Goal: Information Seeking & Learning: Learn about a topic

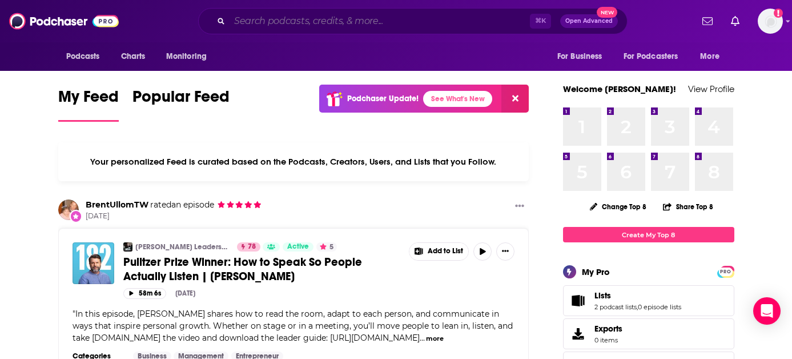
click at [321, 22] on input "Search podcasts, credits, & more..." at bounding box center [380, 21] width 300 height 18
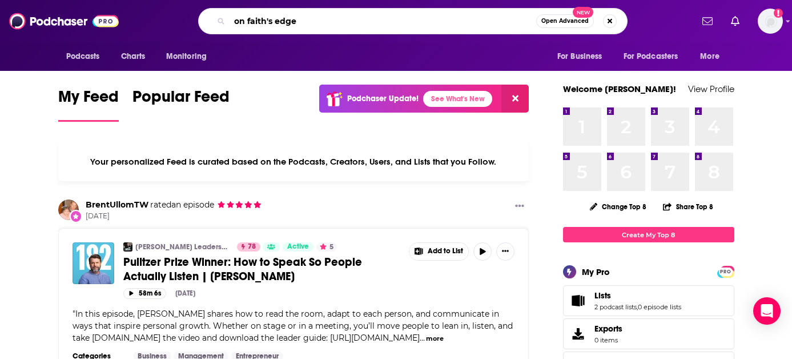
type input "on faith's edge"
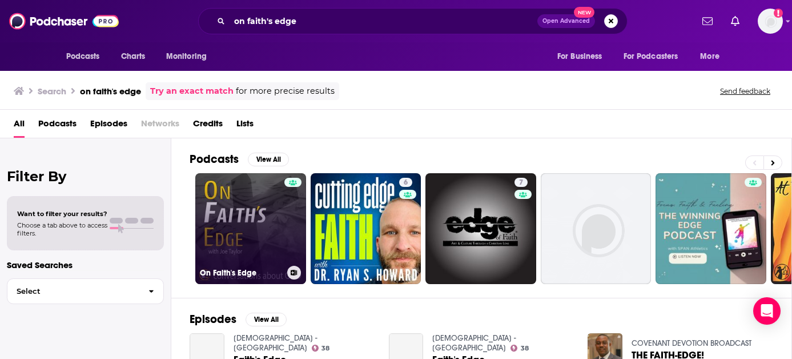
click at [233, 223] on link "On Faith's Edge" at bounding box center [250, 228] width 111 height 111
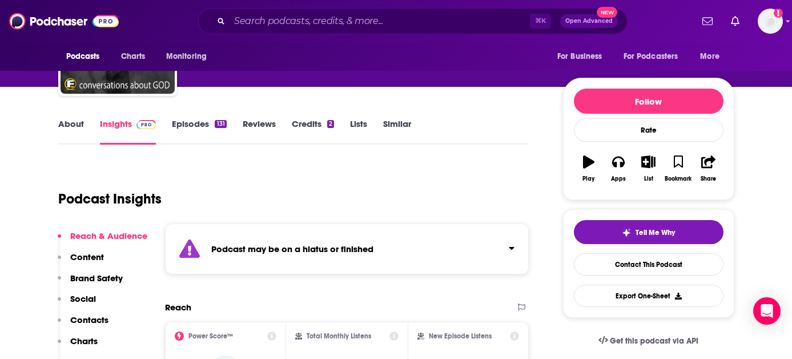
scroll to position [87, 0]
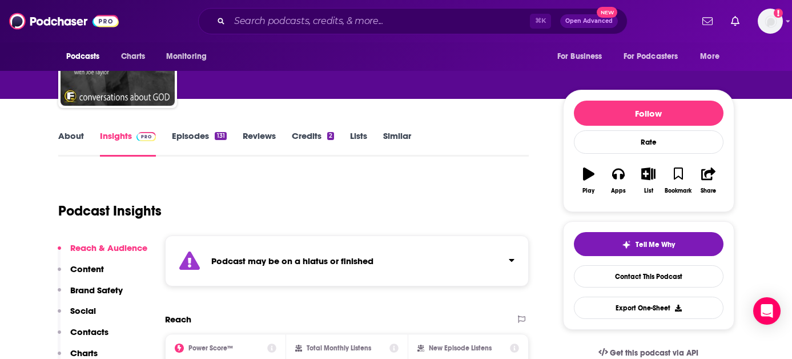
click at [197, 139] on link "Episodes 131" at bounding box center [199, 143] width 54 height 26
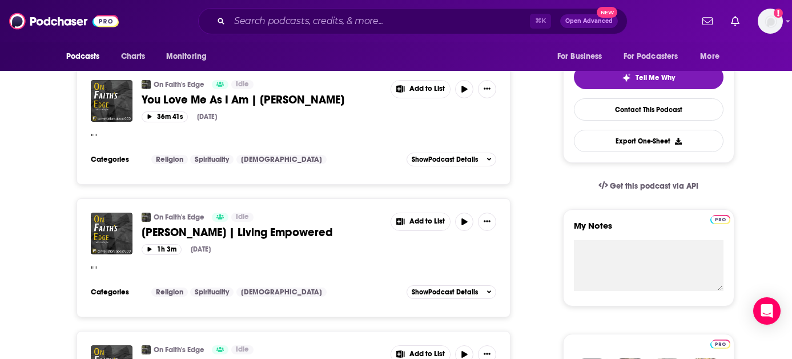
scroll to position [254, 0]
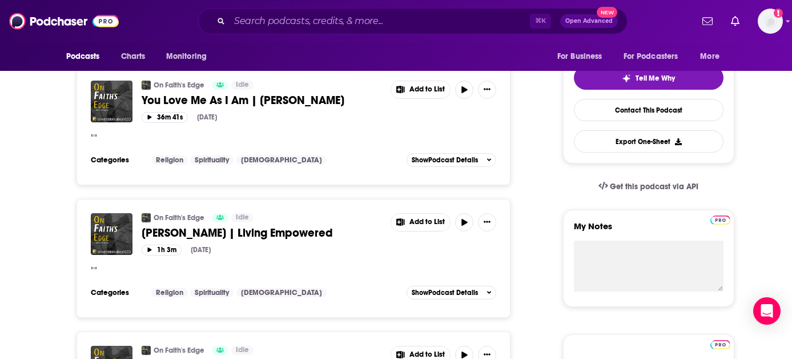
click at [304, 33] on div "⌘ K Open Advanced New" at bounding box center [412, 21] width 429 height 26
click at [300, 23] on input "Search podcasts, credits, & more..." at bounding box center [380, 21] width 300 height 18
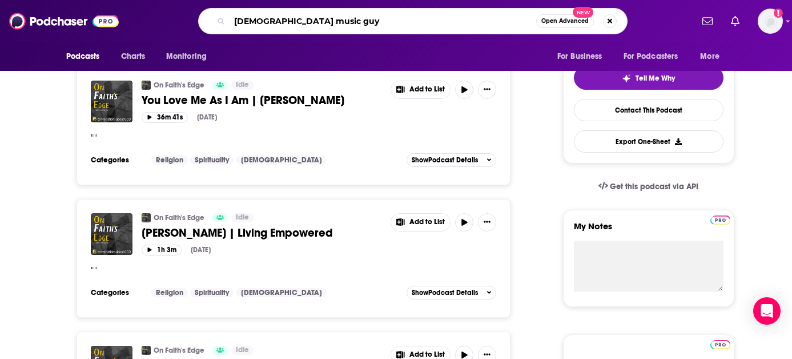
type input "[DEMOGRAPHIC_DATA] music guys"
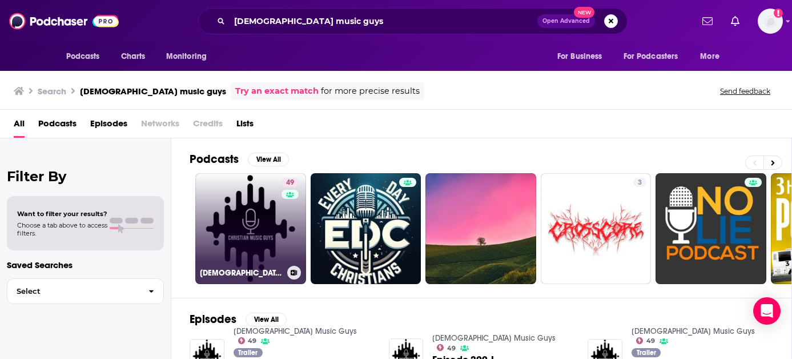
click at [230, 246] on link "49 [DEMOGRAPHIC_DATA] Music Guys" at bounding box center [250, 228] width 111 height 111
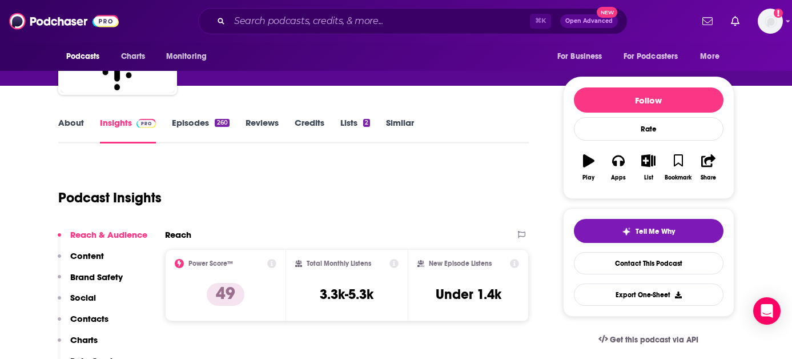
scroll to position [109, 0]
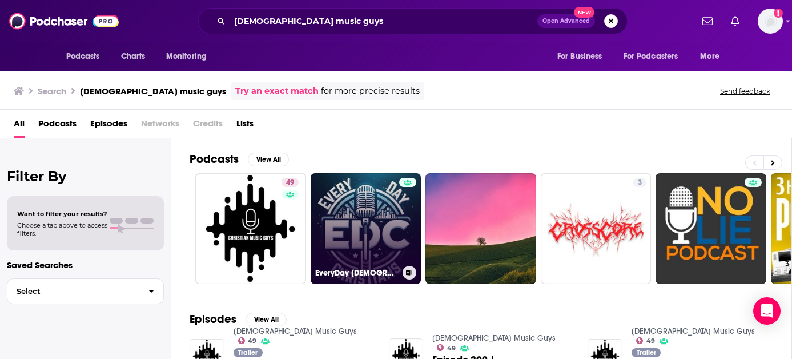
click at [356, 226] on link "EveryDay [DEMOGRAPHIC_DATA] - EDC" at bounding box center [366, 228] width 111 height 111
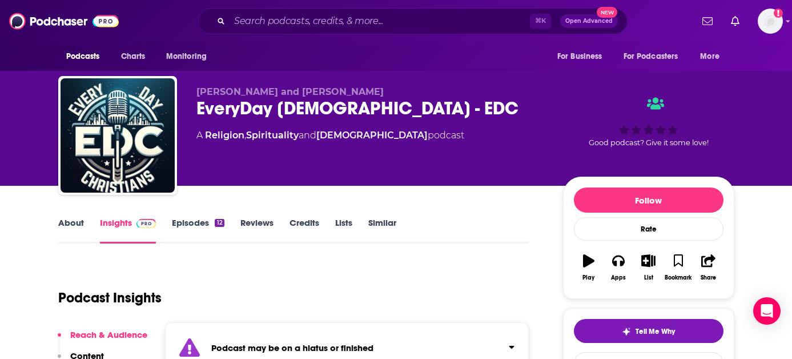
scroll to position [11, 0]
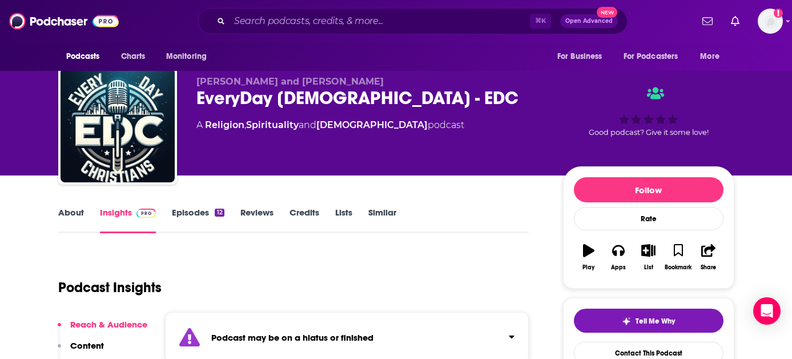
click at [197, 214] on link "Episodes 12" at bounding box center [198, 220] width 52 height 26
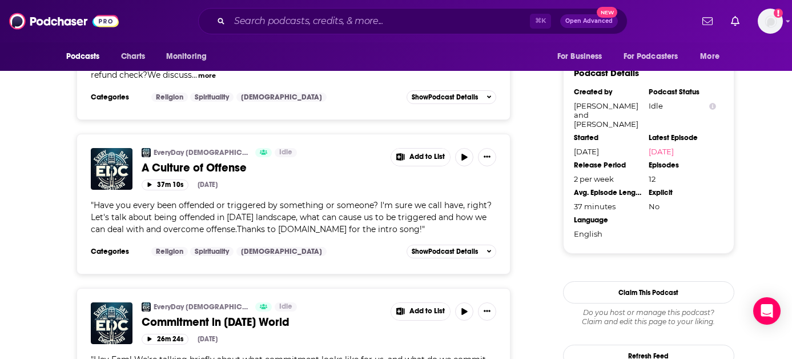
scroll to position [954, 0]
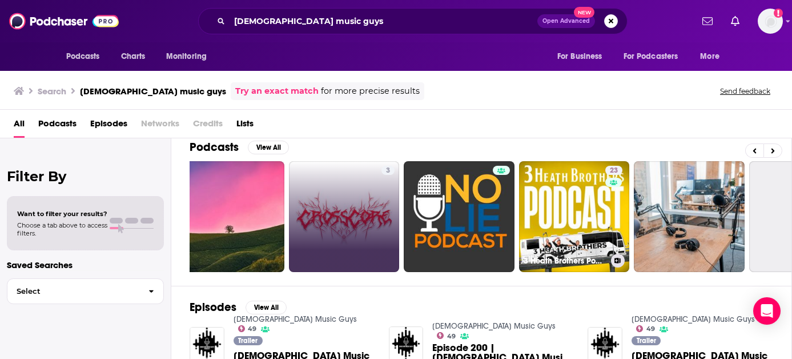
scroll to position [0, 301]
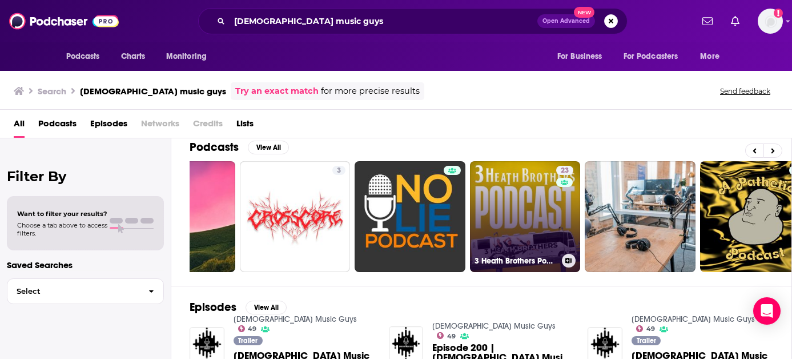
click at [514, 196] on link "23 3 Heath Brothers Podcast" at bounding box center [525, 216] width 111 height 111
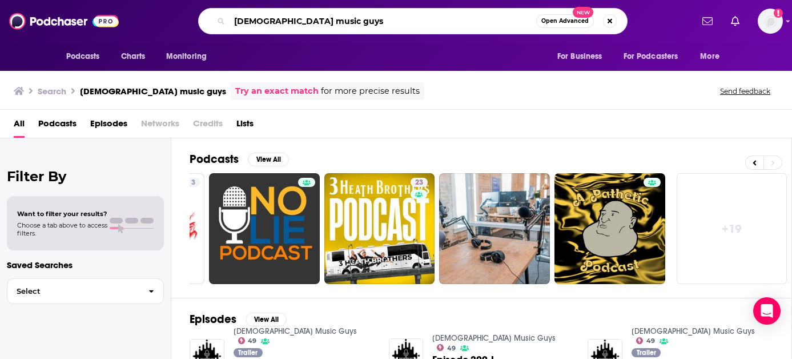
click at [325, 22] on input "[DEMOGRAPHIC_DATA] music guys" at bounding box center [383, 21] width 307 height 18
type input "[DEMOGRAPHIC_DATA] music bros"
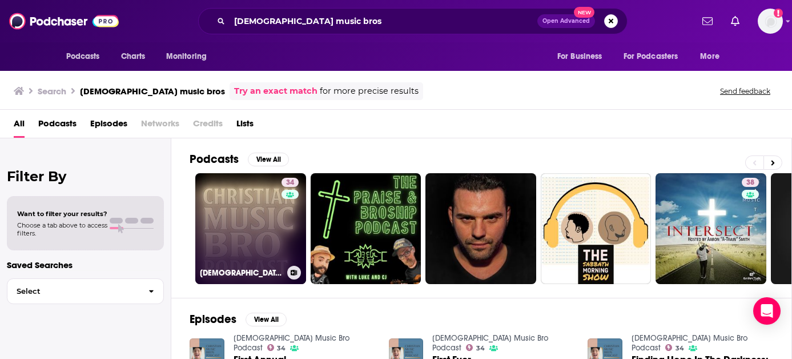
click at [243, 235] on link "34 [DEMOGRAPHIC_DATA] Music Bro Podcast" at bounding box center [250, 228] width 111 height 111
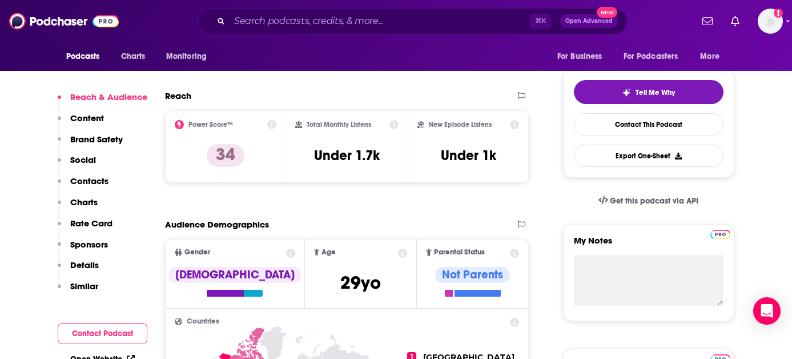
scroll to position [240, 0]
